Goal: Task Accomplishment & Management: Use online tool/utility

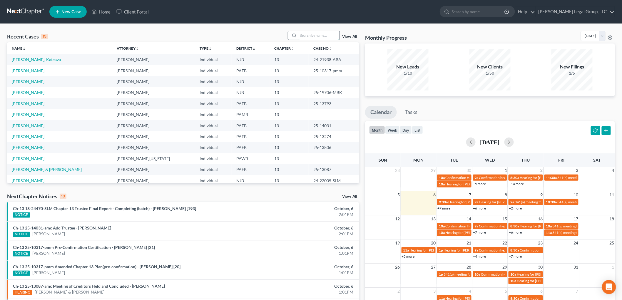
click at [323, 35] on input "search" at bounding box center [319, 35] width 41 height 9
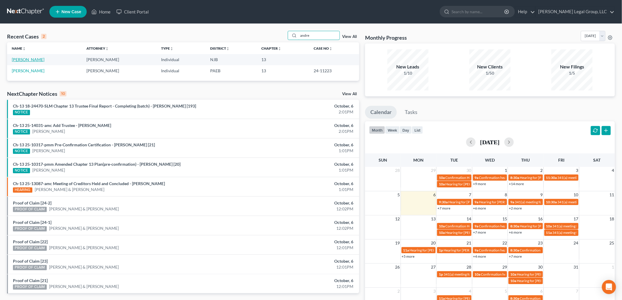
type input "andre"
click at [33, 60] on link "[PERSON_NAME]" at bounding box center [28, 59] width 33 height 5
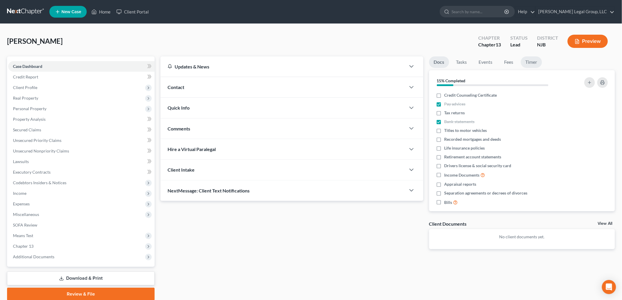
click at [535, 66] on link "Timer" at bounding box center [531, 61] width 21 height 11
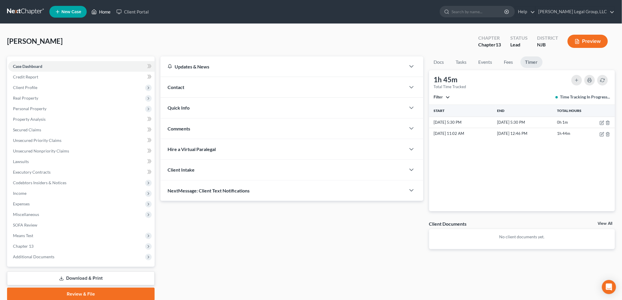
click at [104, 14] on link "Home" at bounding box center [101, 11] width 25 height 11
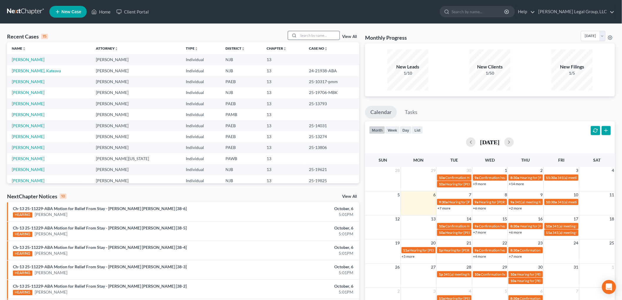
click at [317, 34] on input "search" at bounding box center [319, 35] width 41 height 9
type input "alomar"
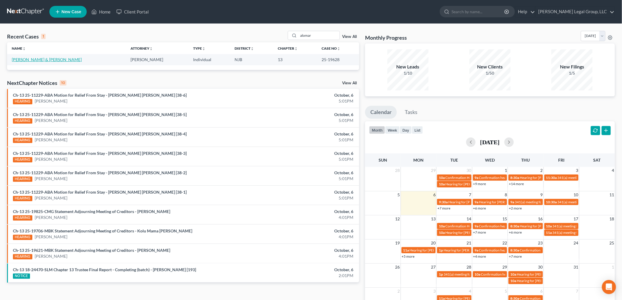
click at [49, 62] on link "[PERSON_NAME] & [PERSON_NAME]" at bounding box center [47, 59] width 70 height 5
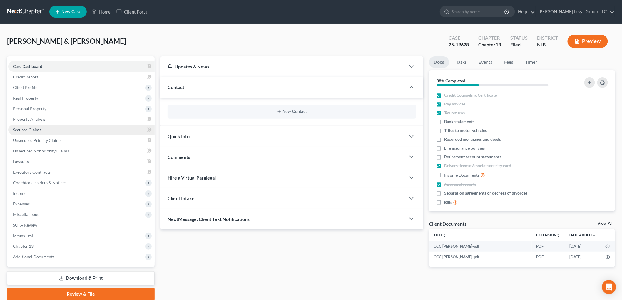
drag, startPoint x: 42, startPoint y: 131, endPoint x: 14, endPoint y: 131, distance: 28.2
click at [42, 131] on link "Secured Claims" at bounding box center [81, 130] width 146 height 11
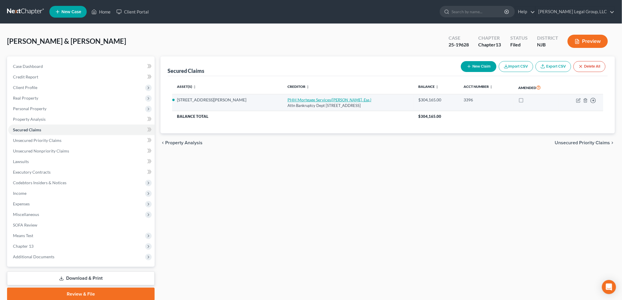
click at [331, 99] on icon "([PERSON_NAME], Esq.)" at bounding box center [351, 99] width 40 height 5
select select "9"
select select "10"
select select "0"
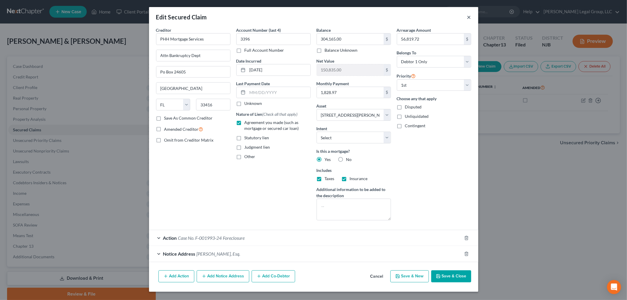
drag, startPoint x: 471, startPoint y: 18, endPoint x: 452, endPoint y: 15, distance: 18.8
click at [471, 18] on button "×" at bounding box center [469, 17] width 4 height 7
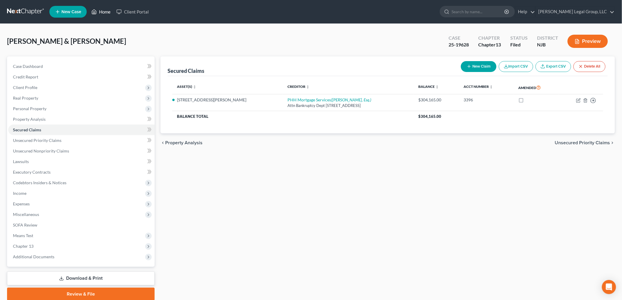
click at [106, 11] on link "Home" at bounding box center [101, 11] width 25 height 11
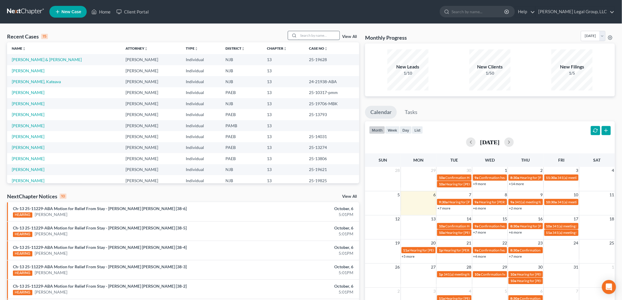
click at [304, 35] on input "search" at bounding box center [319, 35] width 41 height 9
click at [44, 94] on link "[PERSON_NAME]" at bounding box center [28, 92] width 33 height 5
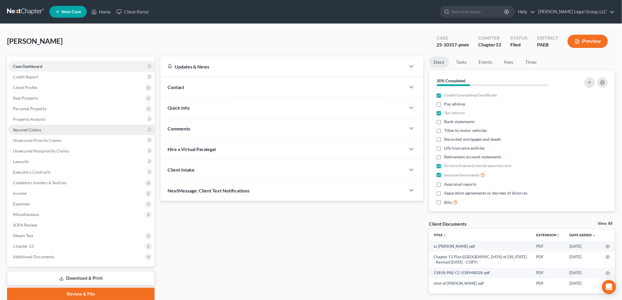
click at [70, 130] on link "Secured Claims" at bounding box center [81, 130] width 146 height 11
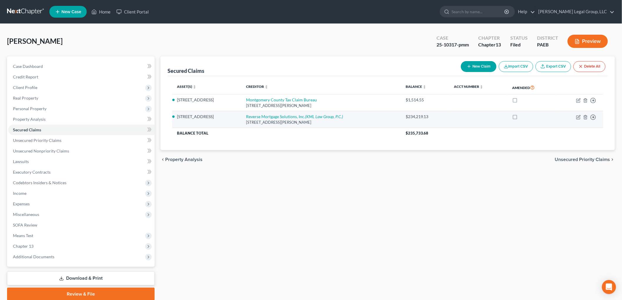
click at [312, 121] on div "[STREET_ADDRESS][PERSON_NAME]" at bounding box center [321, 123] width 150 height 6
click at [313, 120] on div "[STREET_ADDRESS][PERSON_NAME]" at bounding box center [321, 123] width 150 height 6
click at [314, 116] on icon "(KML Law Group, P.C.)" at bounding box center [324, 116] width 38 height 5
select select "45"
select select "11"
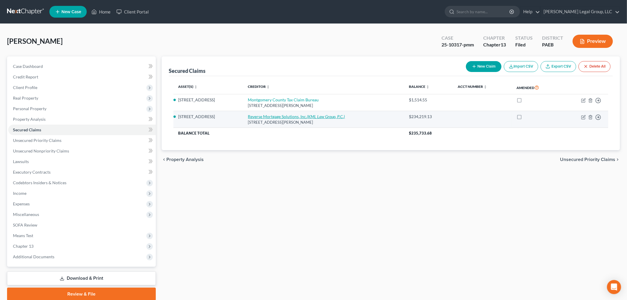
select select "0"
select select "39"
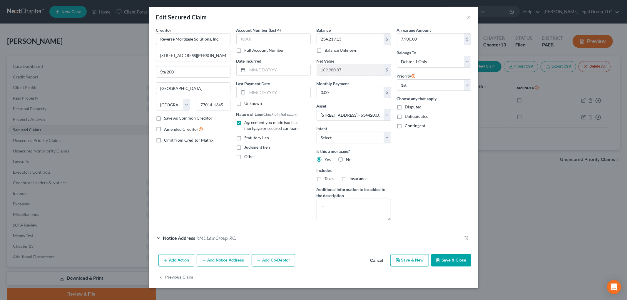
click at [239, 241] on div "Notice Address KML Law Group, P.C." at bounding box center [305, 238] width 313 height 16
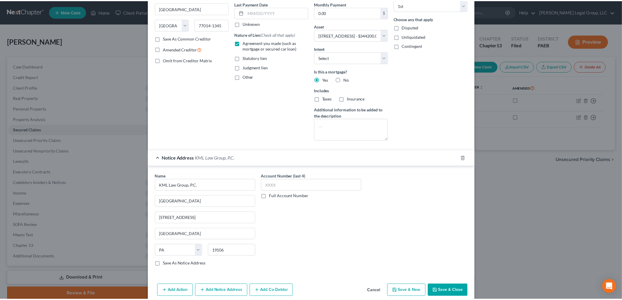
scroll to position [106, 0]
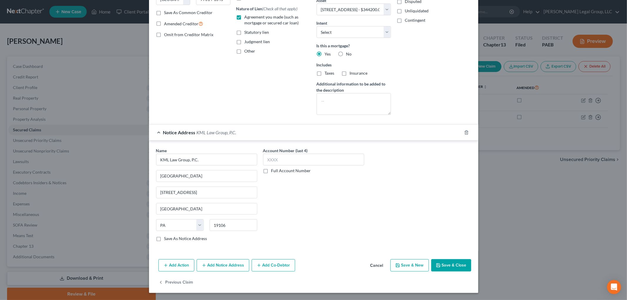
click at [374, 268] on button "Cancel" at bounding box center [377, 266] width 22 height 12
